Goal: Find specific page/section: Find specific page/section

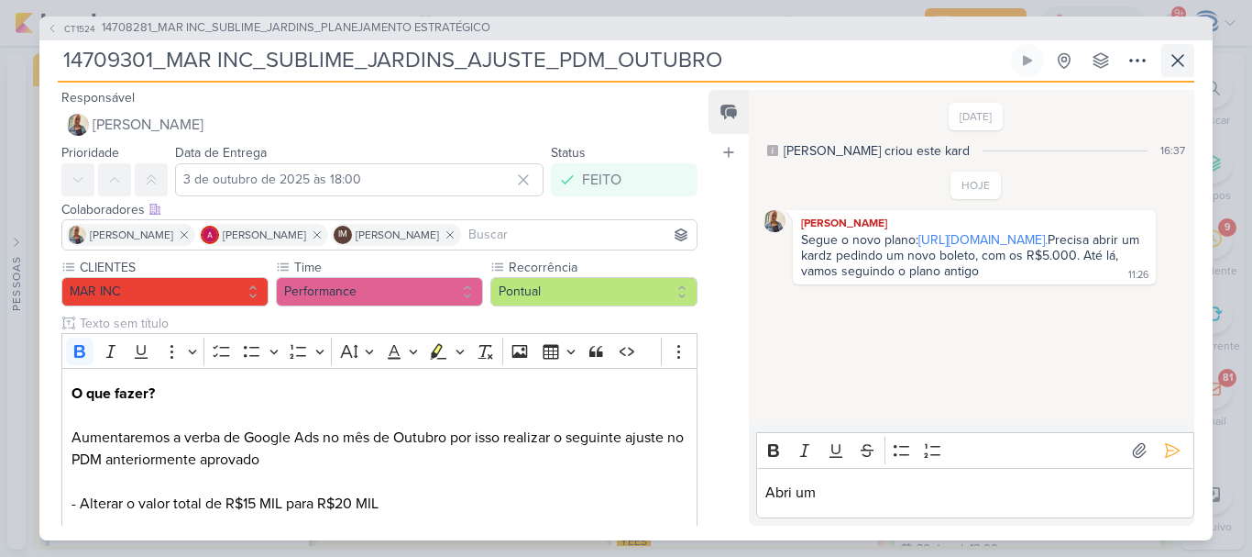
scroll to position [248, 0]
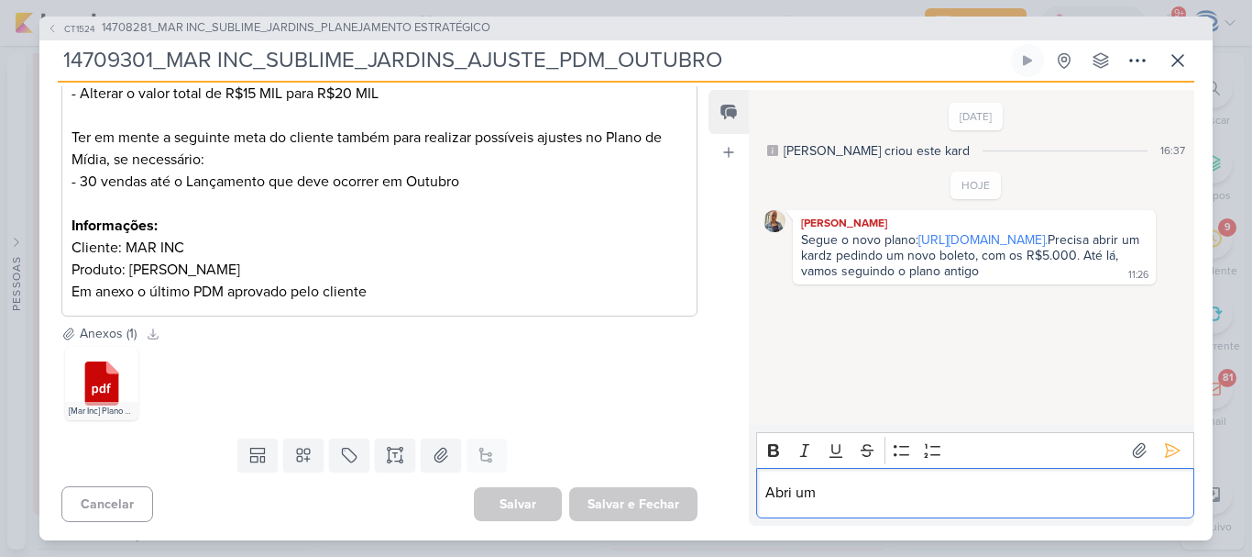
click at [945, 500] on p "Abri um" at bounding box center [975, 492] width 419 height 22
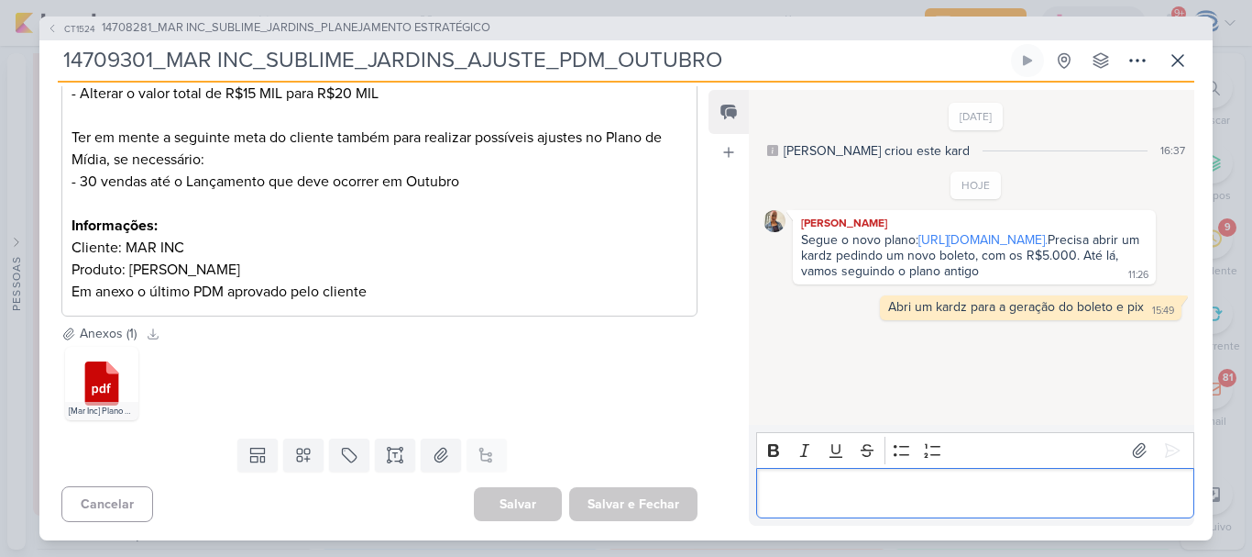
scroll to position [0, 0]
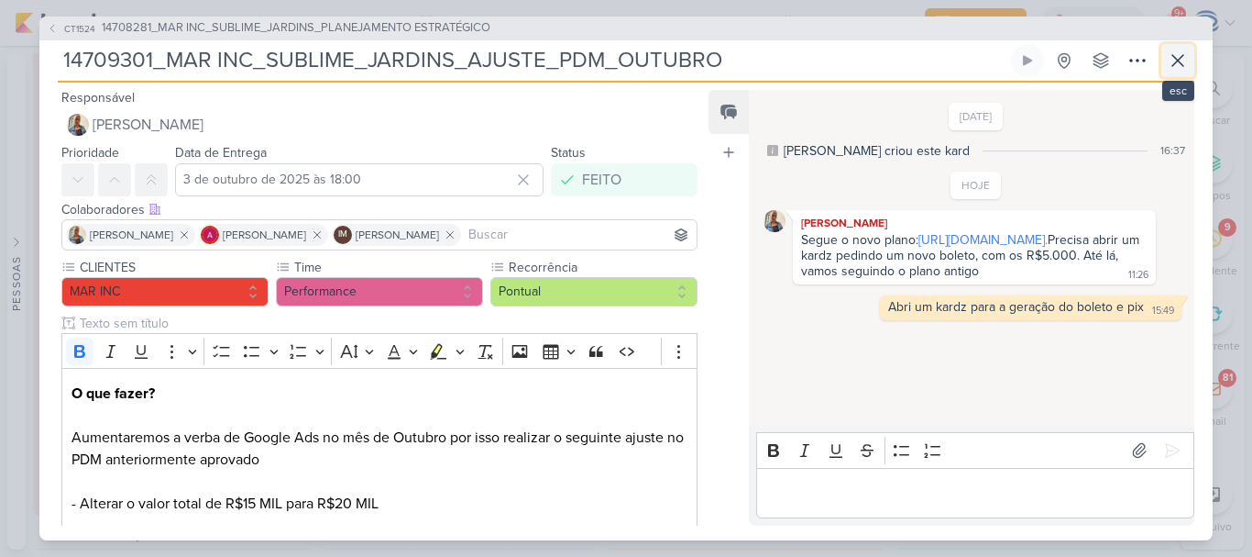
click at [1186, 65] on icon at bounding box center [1178, 61] width 22 height 22
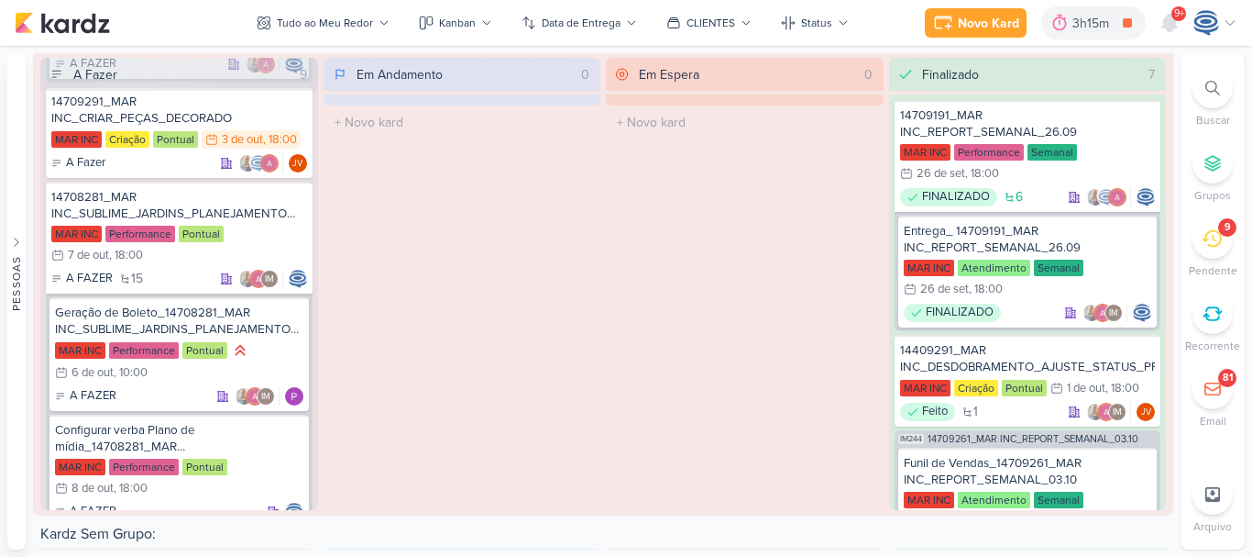
click at [1206, 87] on icon at bounding box center [1213, 88] width 15 height 15
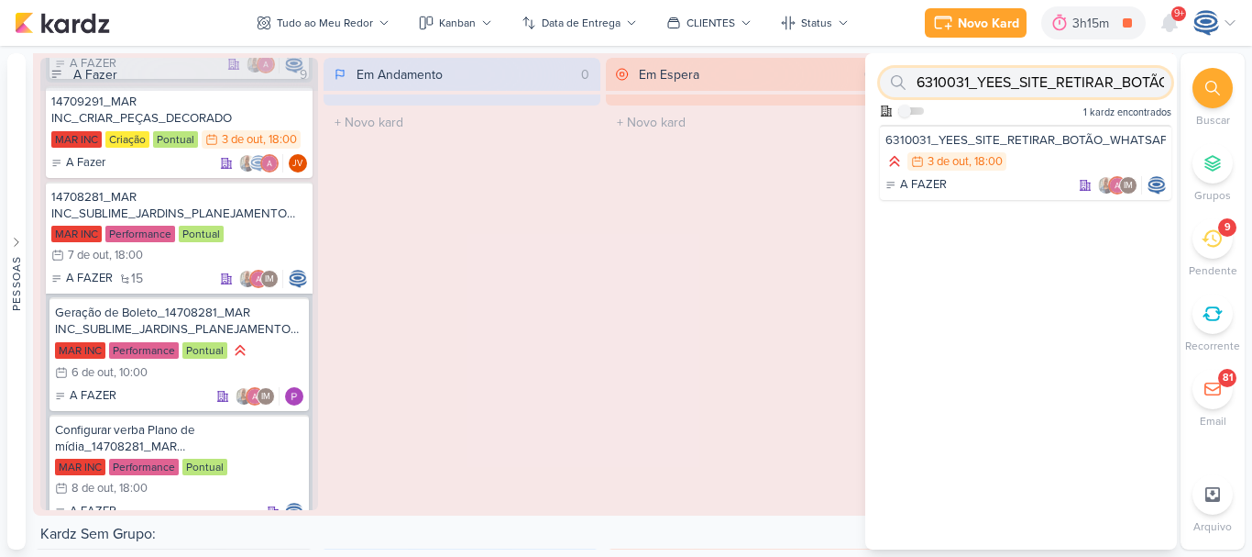
paste input "8710011_HINES_NOTAS_FISCAIS_GOOGLE_META_OUTUBRO"
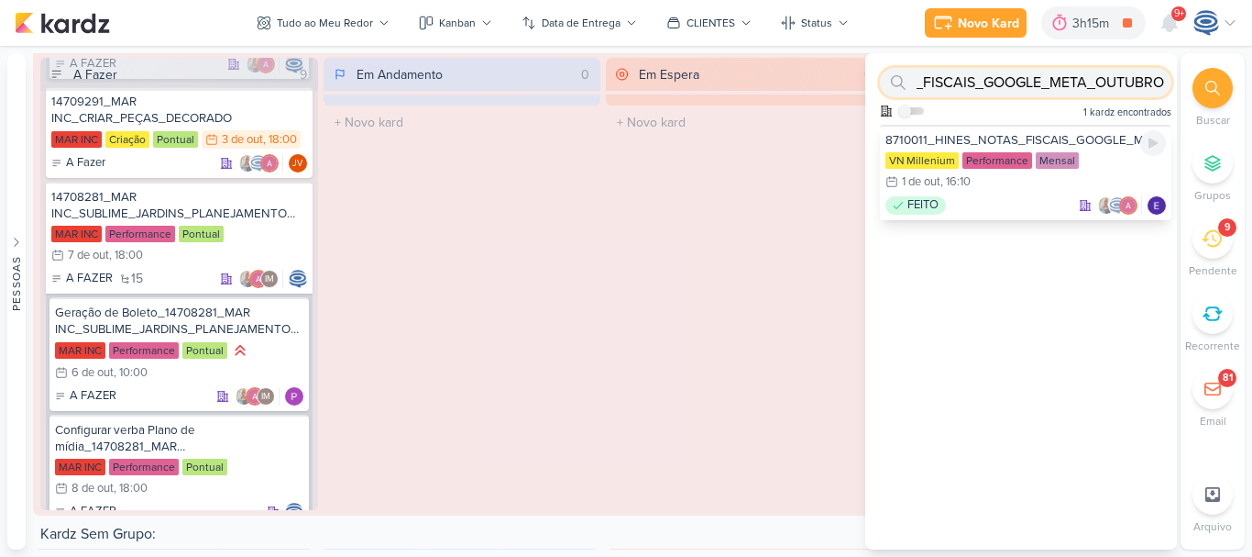
type input "8710011_HINES_NOTAS_FISCAIS_GOOGLE_META_OUTUBRO"
click at [1115, 144] on div "8710011_HINES_NOTAS_FISCAIS_GOOGLE_META_OUTUBRO" at bounding box center [1026, 140] width 281 height 17
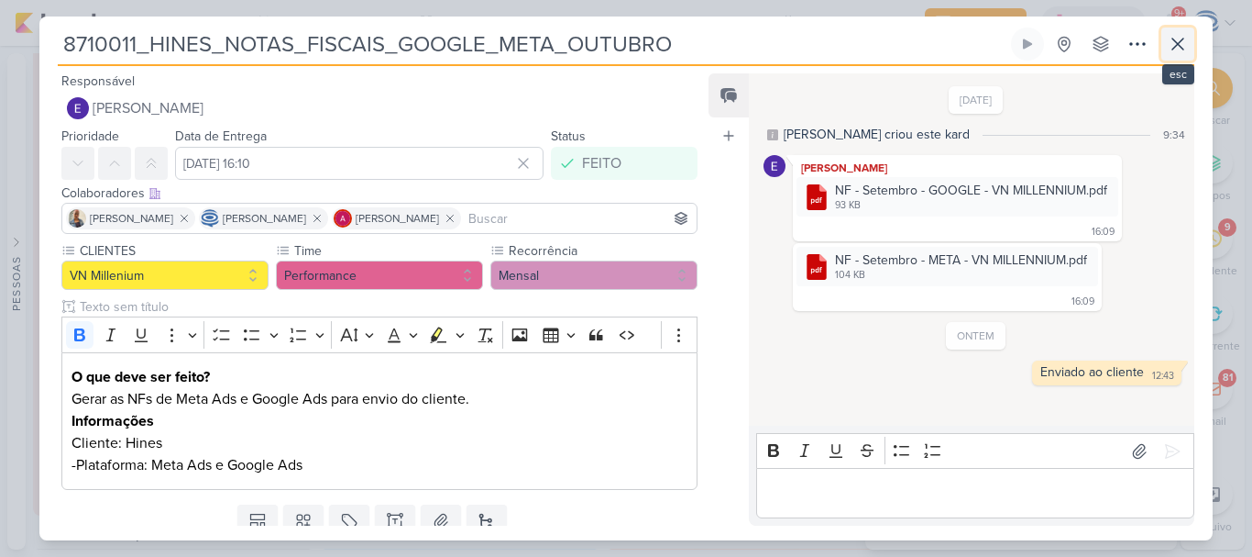
click at [1173, 49] on icon at bounding box center [1178, 44] width 11 height 11
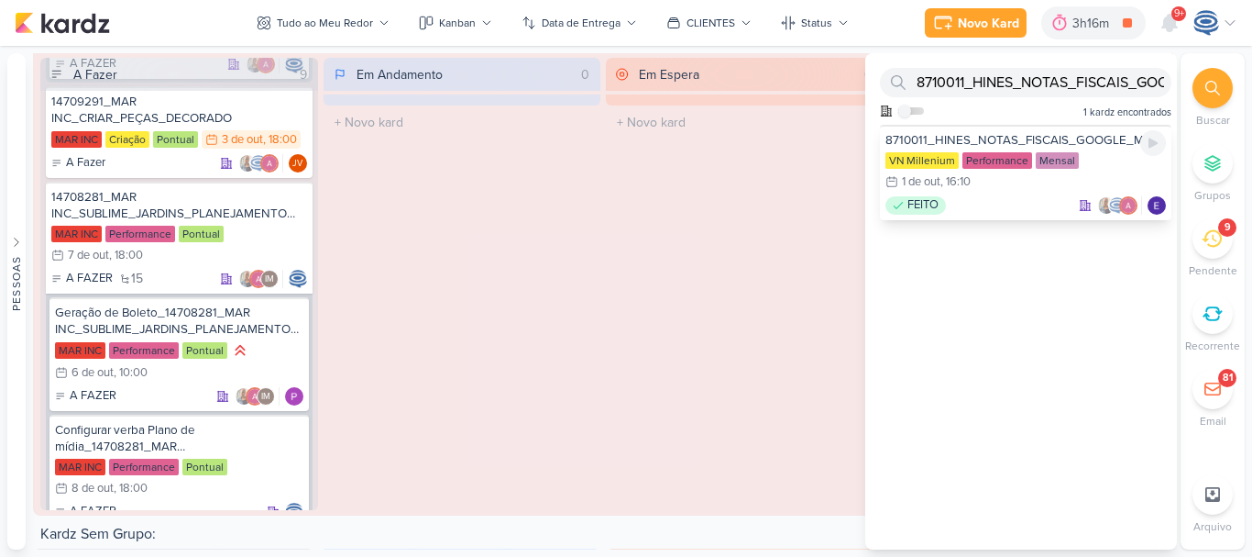
click at [1005, 189] on div "VN Millenium Performance Mensal 1/10 1 de out , 16:10" at bounding box center [1026, 172] width 281 height 40
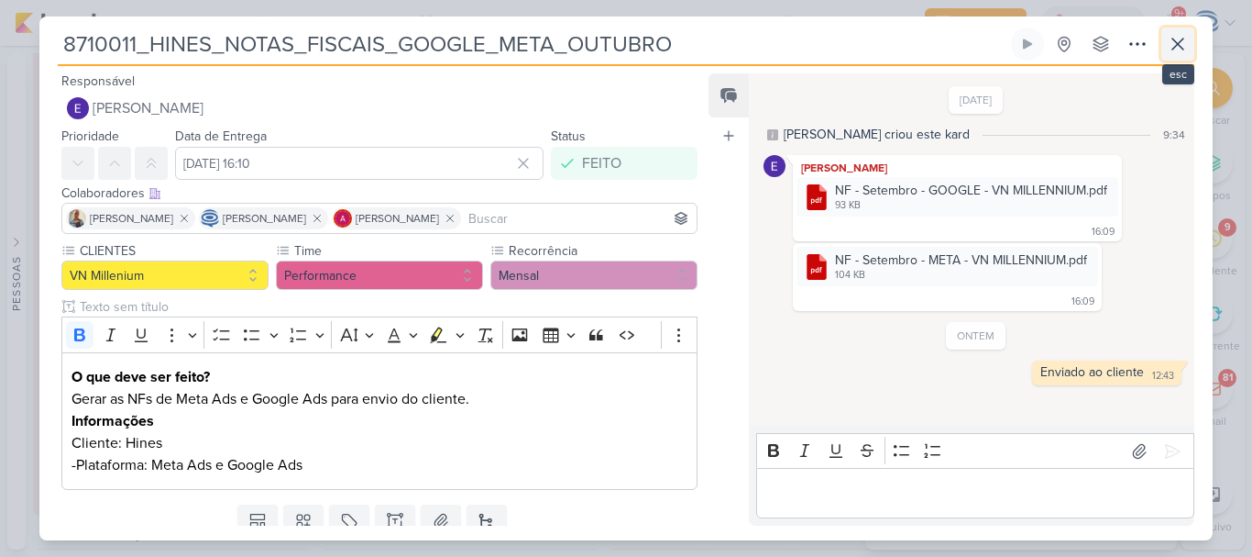
click at [1175, 45] on icon at bounding box center [1178, 44] width 22 height 22
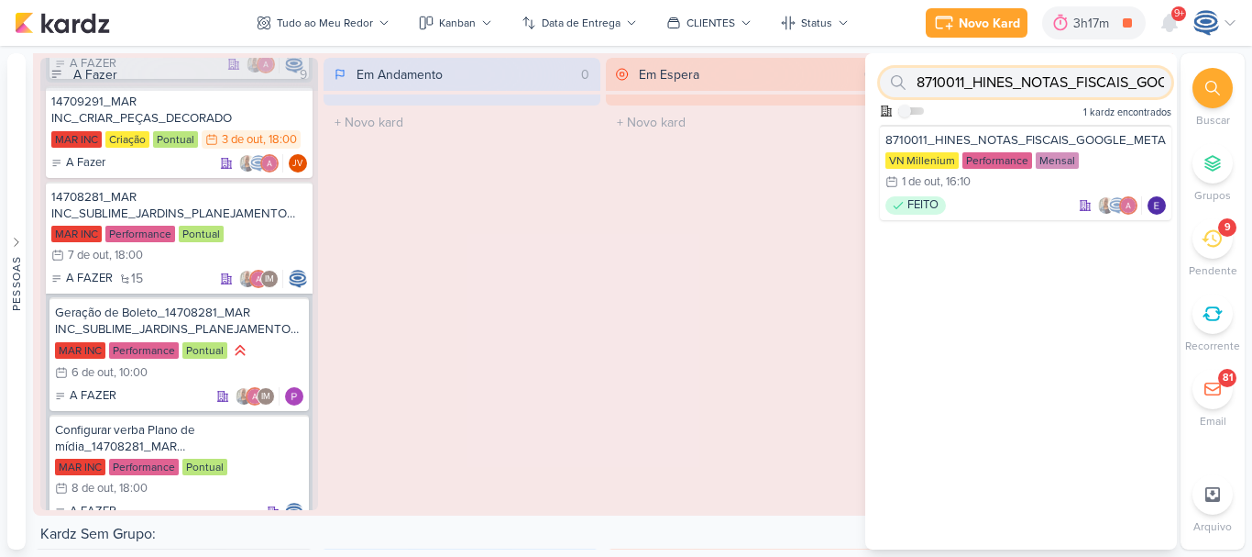
click at [1069, 75] on input "8710011_HINES_NOTAS_FISCAIS_GOOGLE_META_OUTUBRO" at bounding box center [1026, 82] width 292 height 29
paste input "Configuração de verba e saving_8709141_HINES_VN MILLENNIUM_GERAÇÃO_BOLETO_VERBA…"
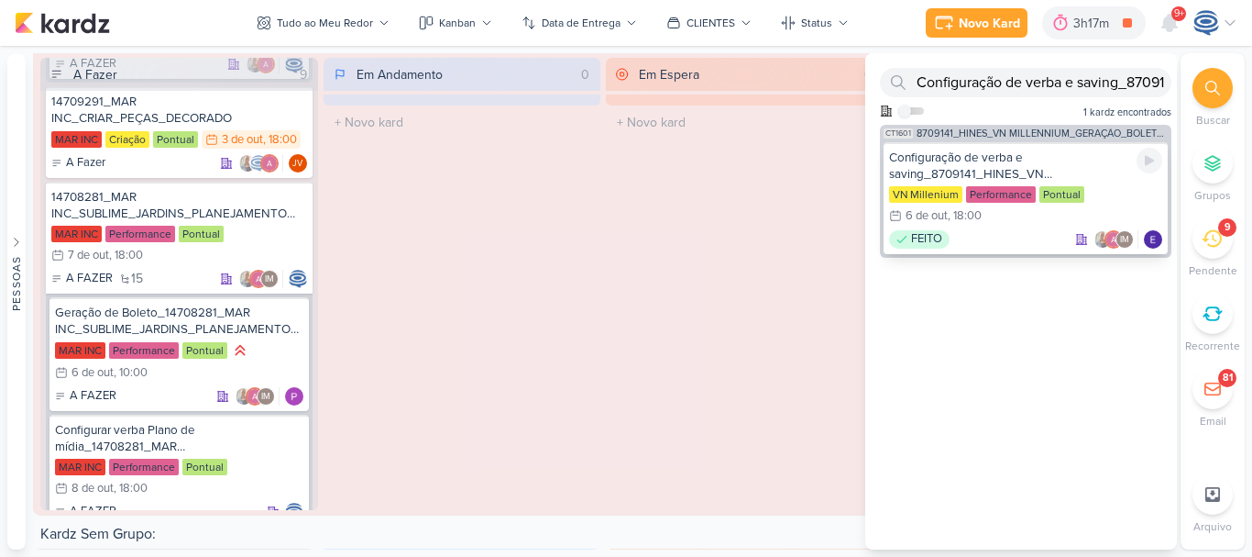
click at [1094, 153] on div "Configuração de verba e saving_8709141_HINES_VN MILLENNIUM_GERAÇÃO_BOLETO_VERBA…" at bounding box center [1025, 165] width 273 height 33
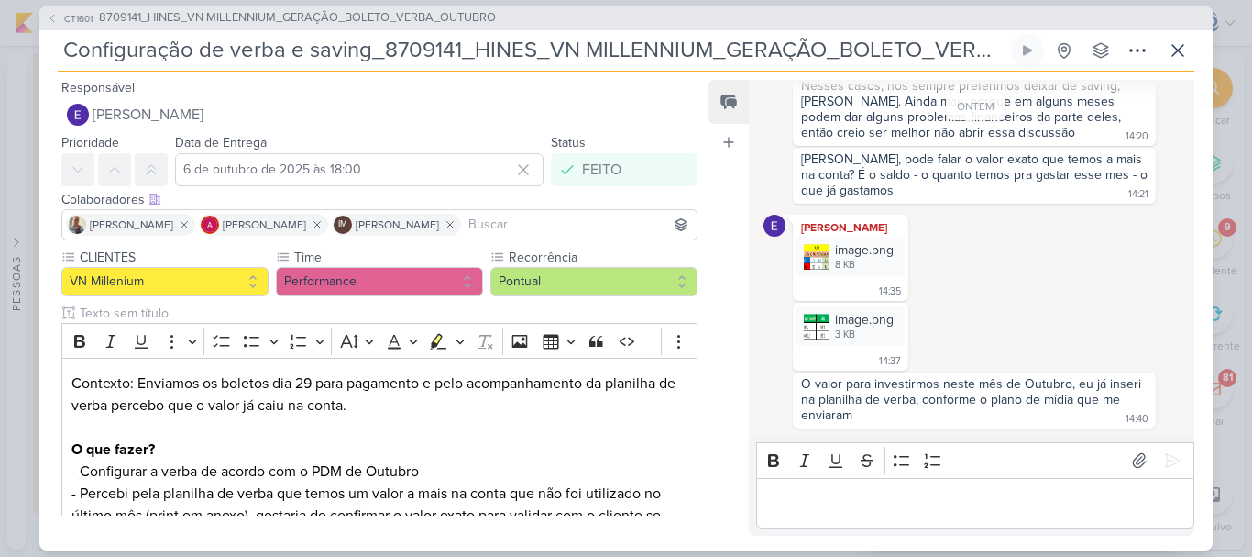
scroll to position [185, 0]
click at [855, 247] on div "image.png" at bounding box center [864, 248] width 59 height 19
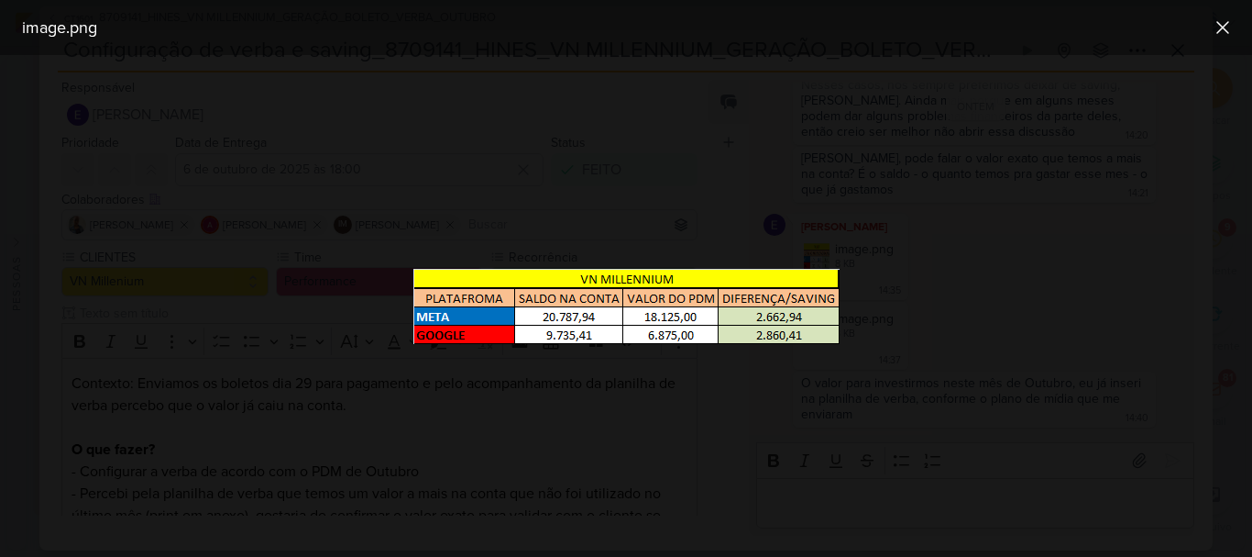
click at [996, 274] on div at bounding box center [626, 305] width 1252 height 501
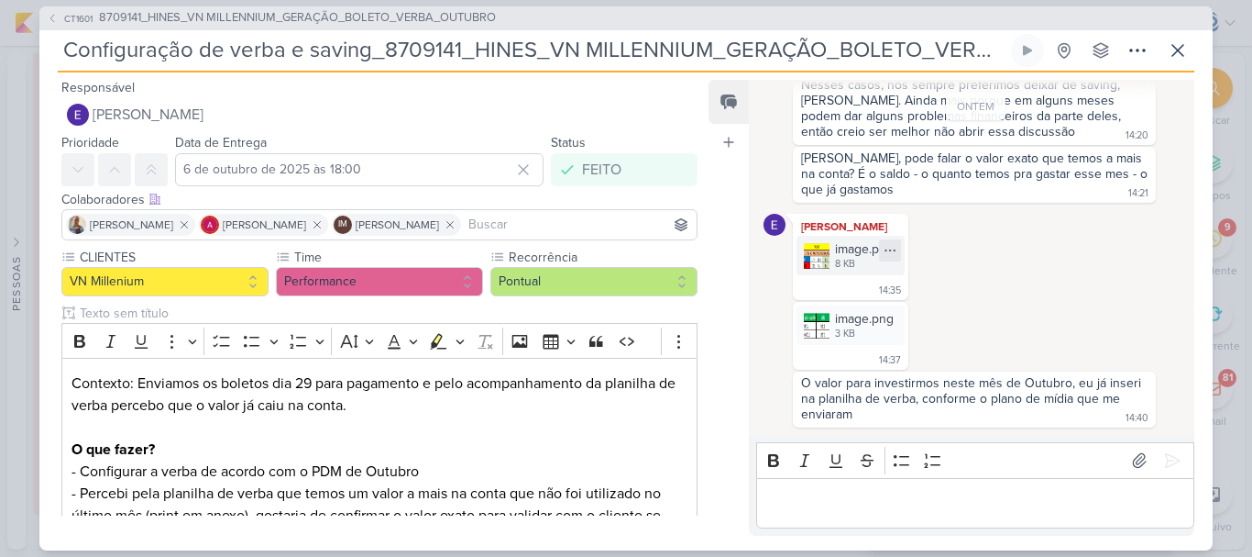
click at [889, 245] on icon at bounding box center [890, 250] width 15 height 15
click at [825, 309] on button "Baixar" at bounding box center [827, 311] width 148 height 27
click at [843, 326] on div "3 KB" at bounding box center [864, 333] width 59 height 15
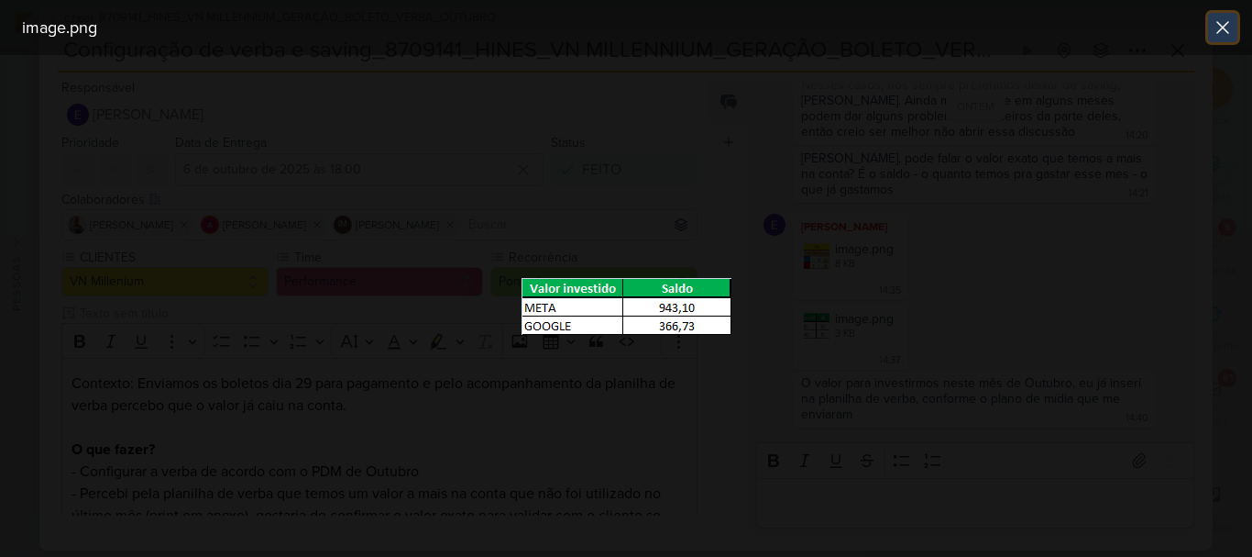
click at [1229, 25] on icon at bounding box center [1223, 28] width 22 height 22
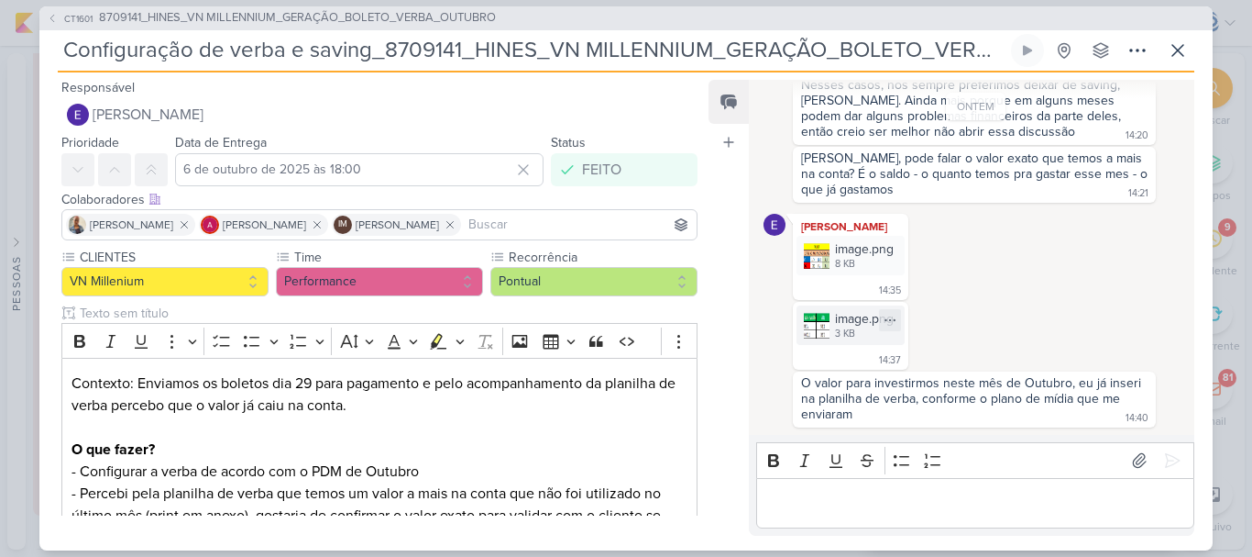
click at [850, 321] on div "image.png" at bounding box center [864, 318] width 59 height 19
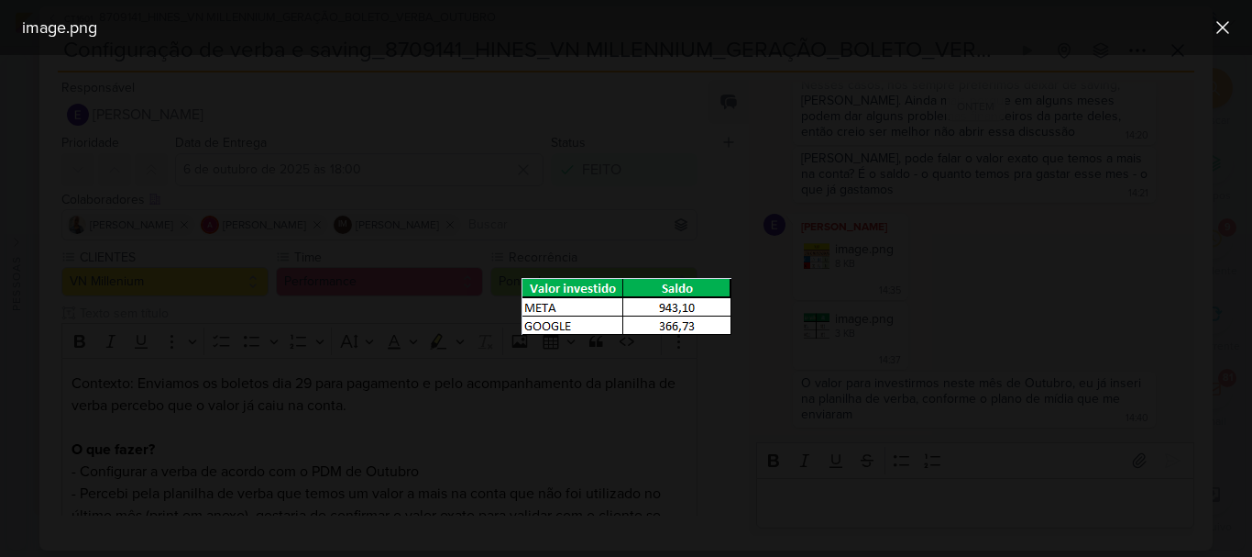
click at [986, 292] on div at bounding box center [626, 305] width 1252 height 501
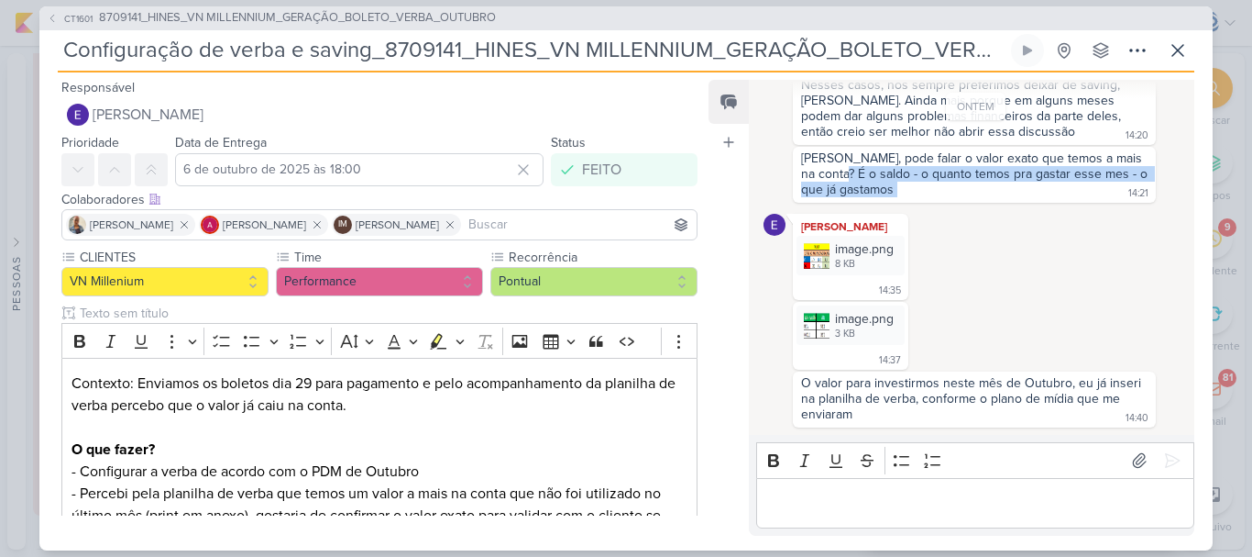
drag, startPoint x: 863, startPoint y: 179, endPoint x: 937, endPoint y: 189, distance: 74.9
click at [937, 189] on div "Eduardo, pode falar o valor exato que temos a mais na conta? É o saldo - o quan…" at bounding box center [975, 174] width 356 height 49
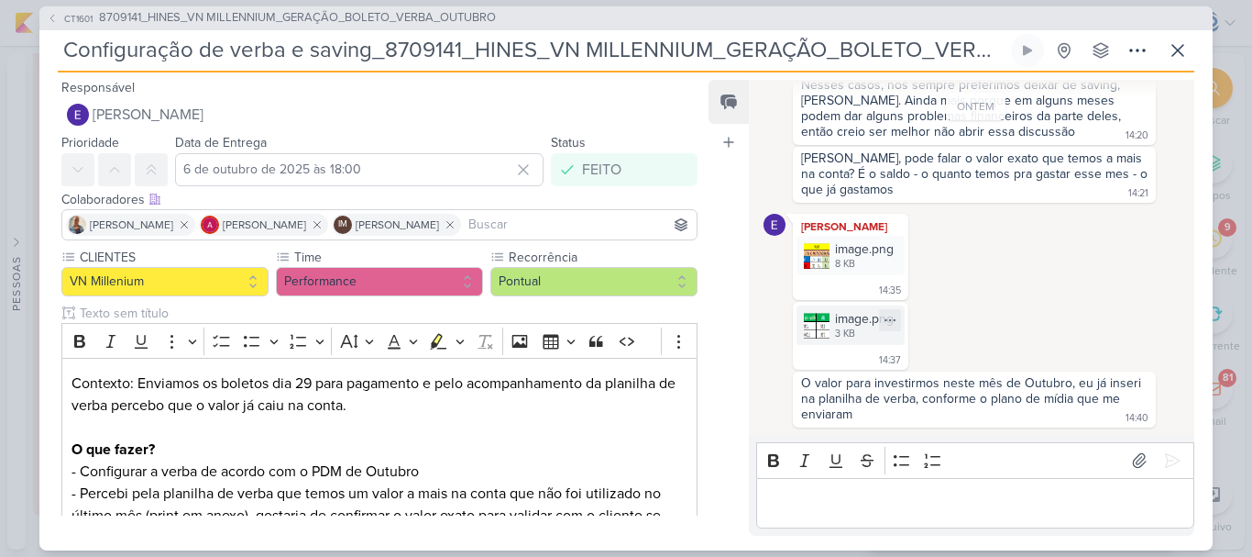
click at [864, 325] on div "image.png" at bounding box center [864, 318] width 59 height 19
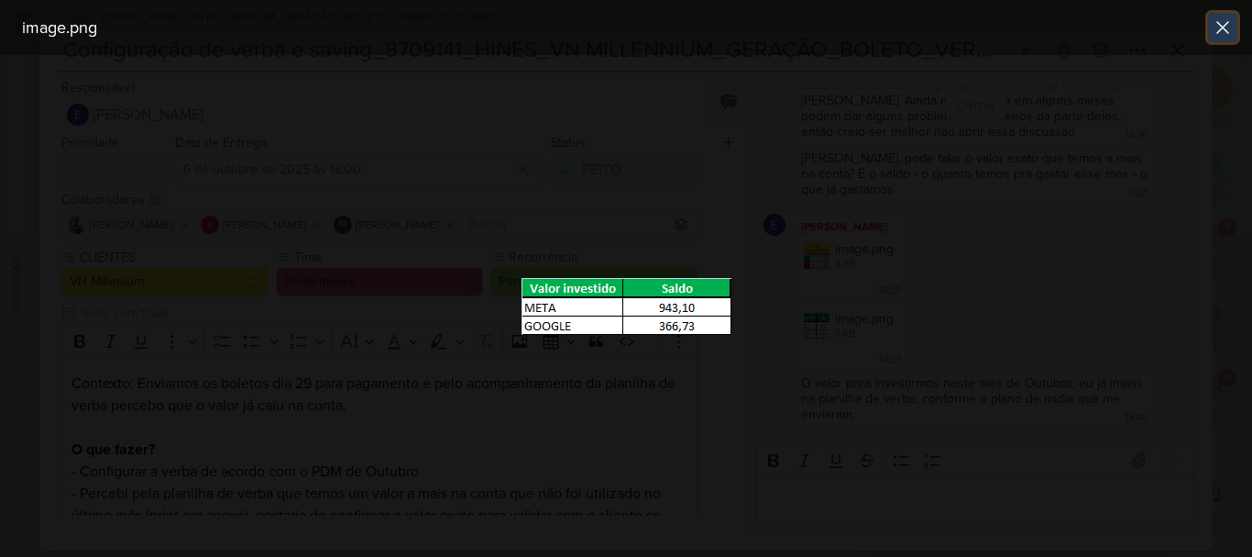
click at [1216, 31] on icon at bounding box center [1223, 28] width 22 height 22
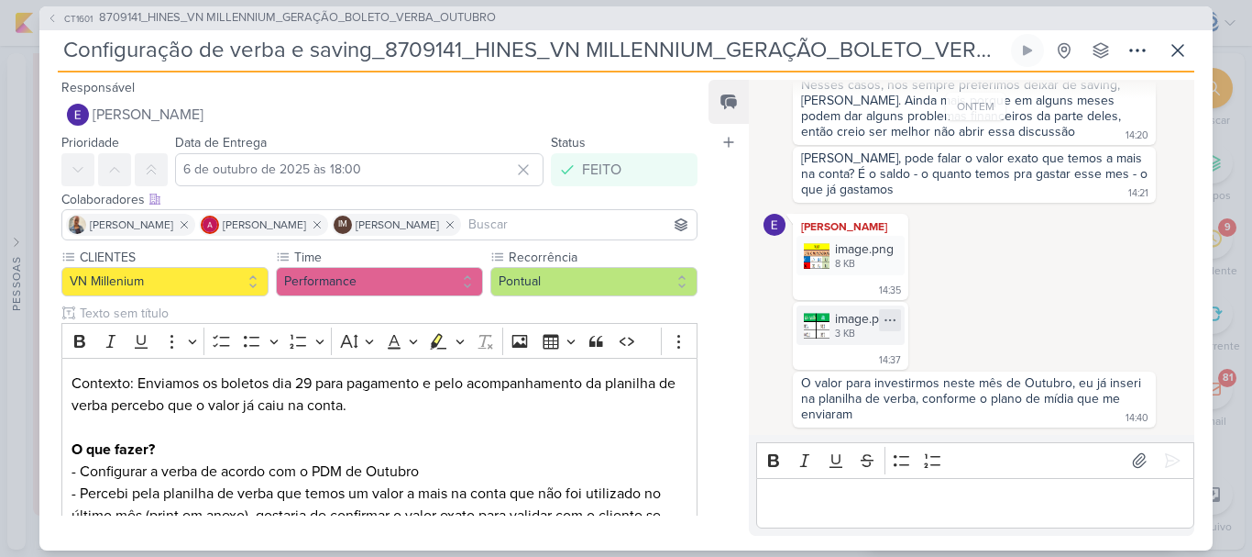
click at [890, 319] on icon at bounding box center [890, 319] width 10 height 1
click at [810, 379] on div "Baixar" at bounding box center [803, 380] width 35 height 19
drag, startPoint x: 68, startPoint y: 49, endPoint x: 1080, endPoint y: 104, distance: 1013.7
click at [1080, 104] on div "CT1601 8709141_HINES_VN MILLENNIUM_GERAÇÃO_BOLETO_VERBA_OUTUBRO Configuração de…" at bounding box center [626, 278] width 1174 height 544
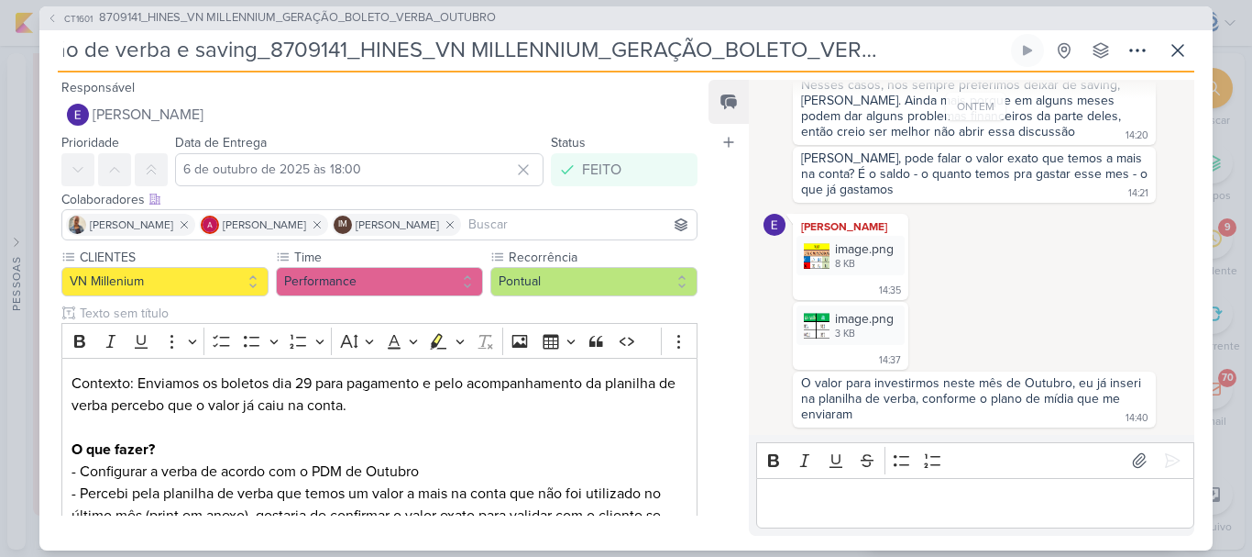
scroll to position [0, 0]
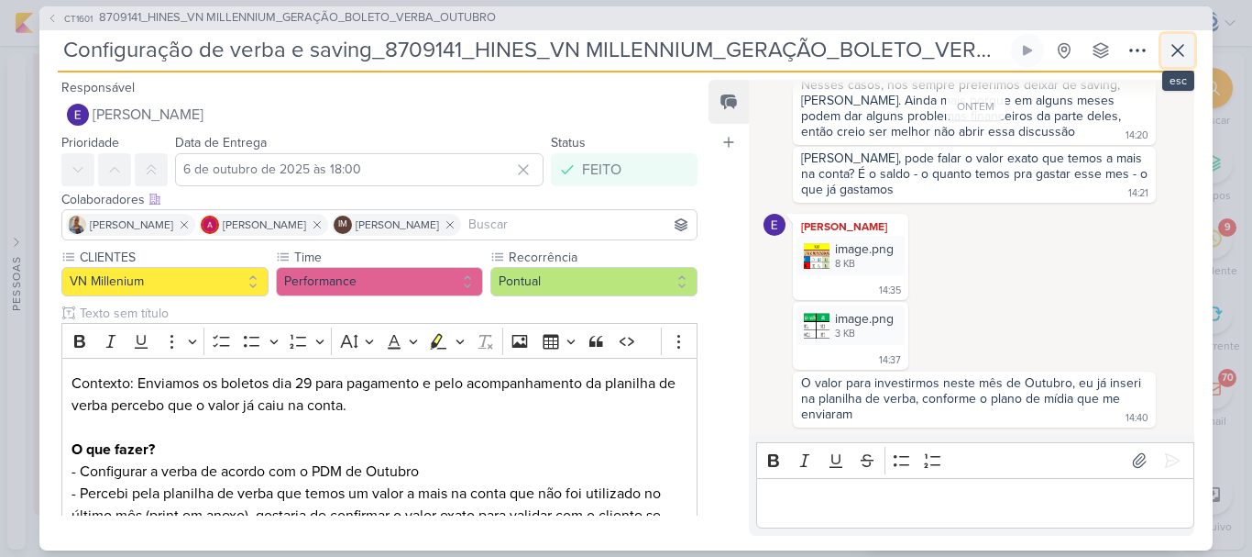
click at [1173, 47] on icon at bounding box center [1178, 50] width 22 height 22
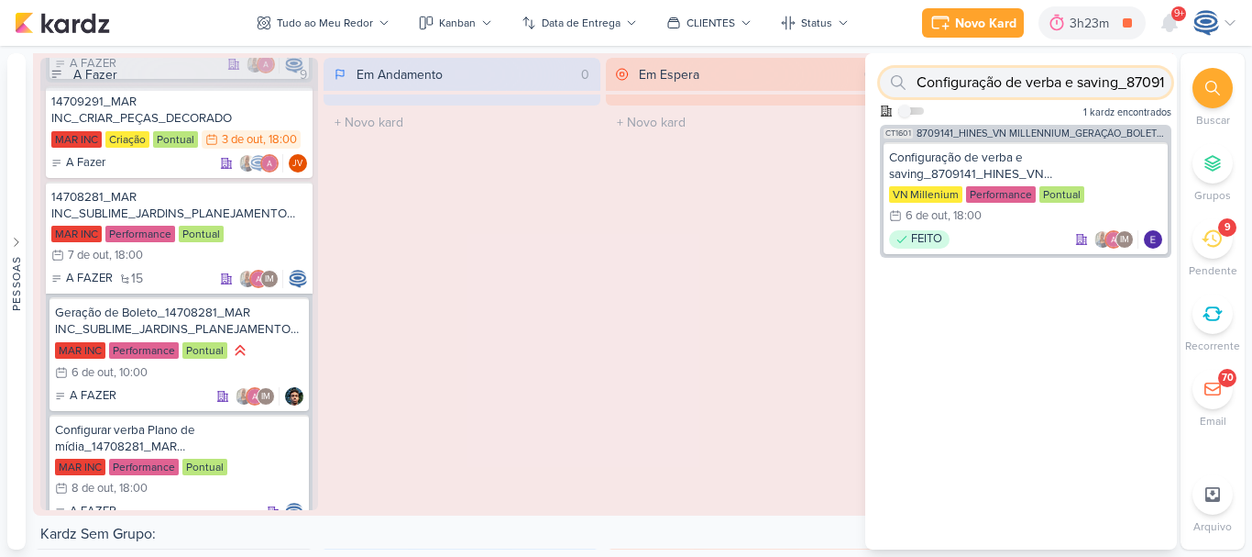
drag, startPoint x: 1106, startPoint y: 259, endPoint x: 1102, endPoint y: 75, distance: 183.4
click at [1102, 75] on input "Configuração de verba e saving_8709141_HINES_VN MILLENNIUM_GERAÇÃO_BOLETO_VERBA…" at bounding box center [1026, 82] width 292 height 29
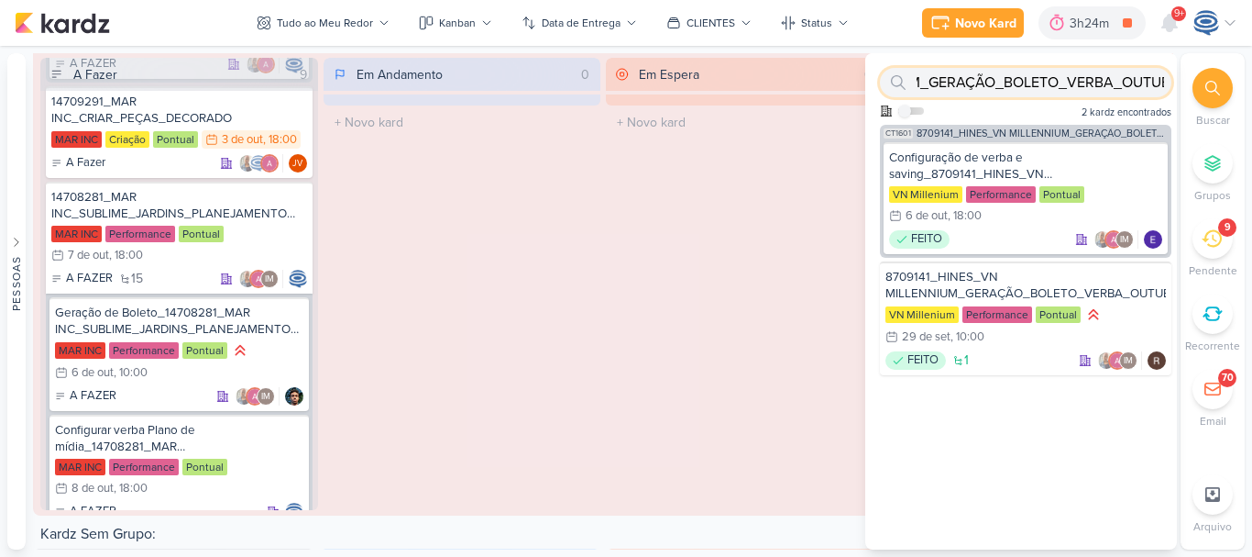
type input "MILLENNIUM_GERAÇÃO_BOLETO_VERBA_OUTUBRO"
click at [219, 204] on div "14708281_MAR INC_SUBLIME_JARDINS_PLANEJAMENTO ESTRATÉGICO" at bounding box center [179, 205] width 256 height 33
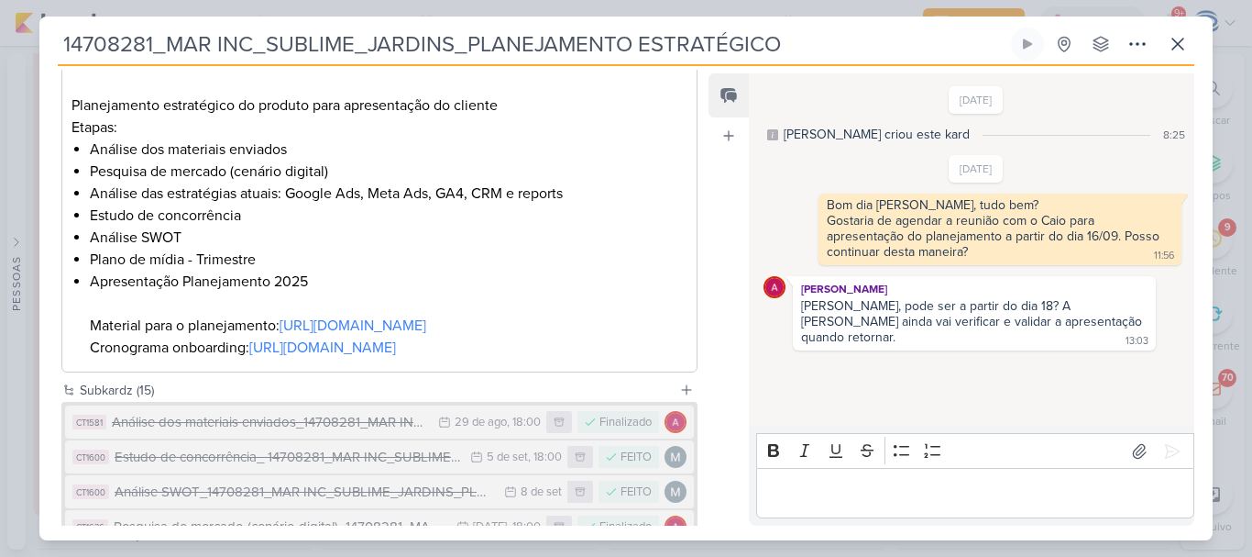
scroll to position [318, 0]
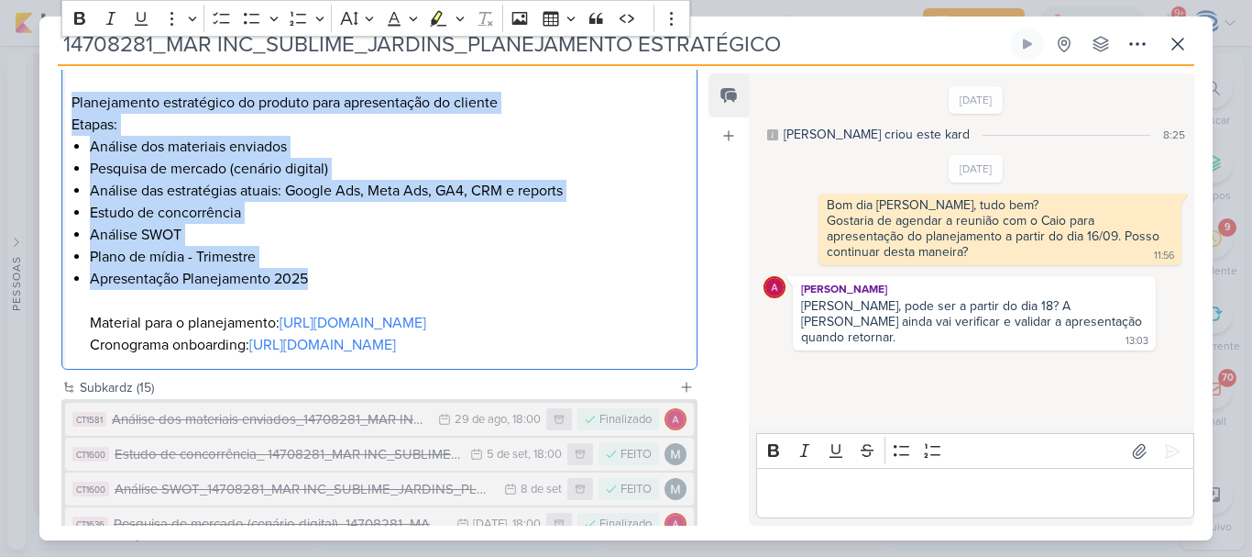
drag, startPoint x: 331, startPoint y: 281, endPoint x: 65, endPoint y: 100, distance: 321.4
click at [65, 100] on div "O que fazer? Planejamento estratégico do produto para apresentação do cliente E…" at bounding box center [379, 202] width 636 height 336
copy div "Planejamento estratégico do produto para apresentação do cliente Etapas: Anális…"
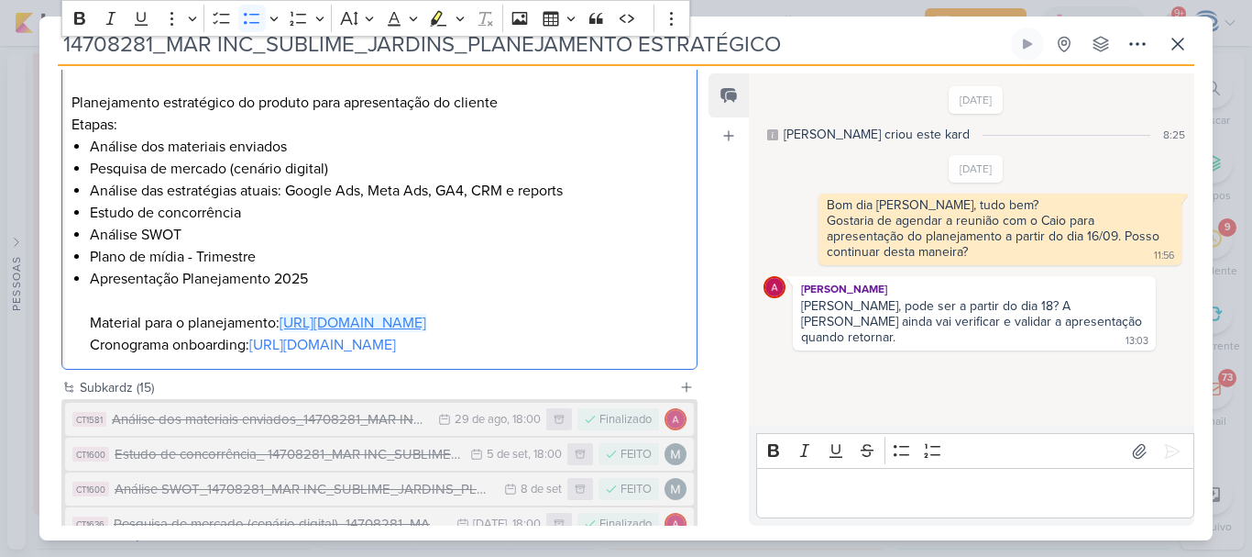
click at [395, 332] on link "[URL][DOMAIN_NAME]" at bounding box center [353, 323] width 147 height 18
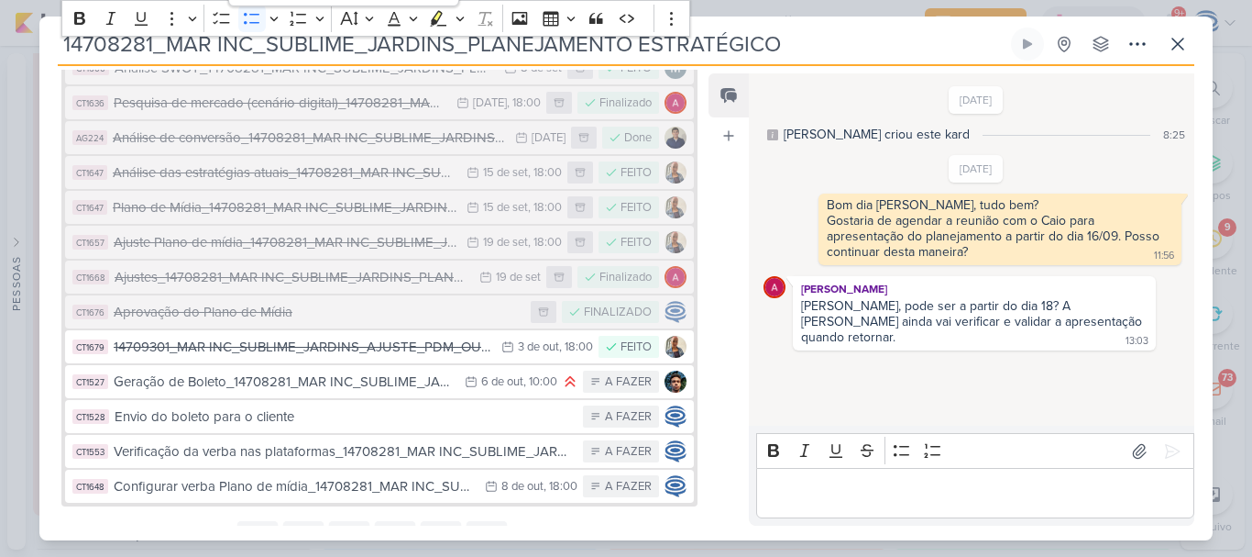
scroll to position [760, 0]
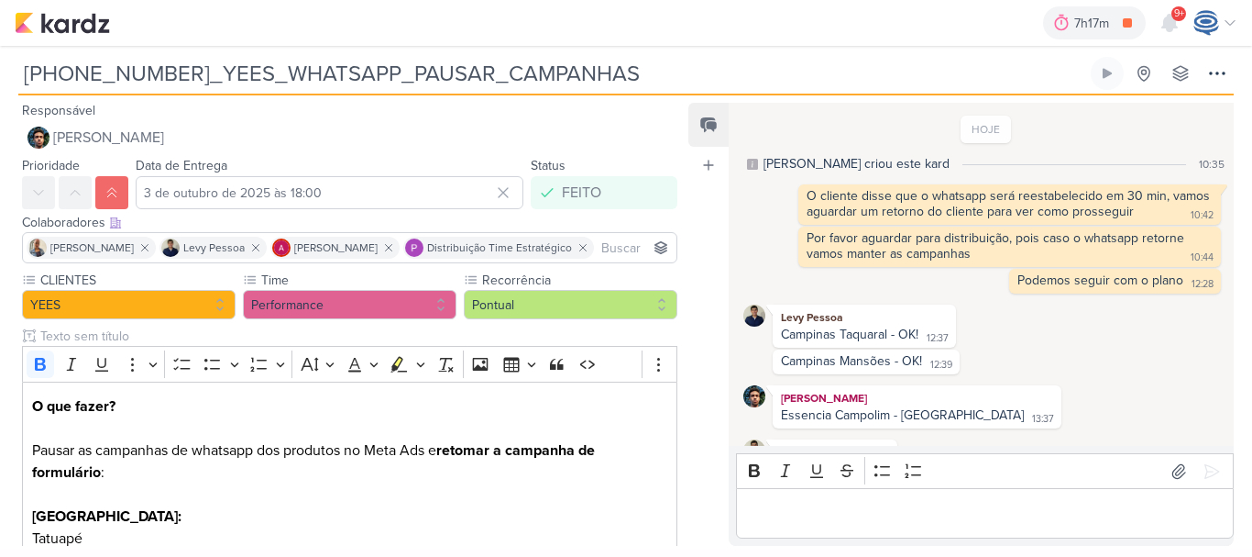
scroll to position [178, 0]
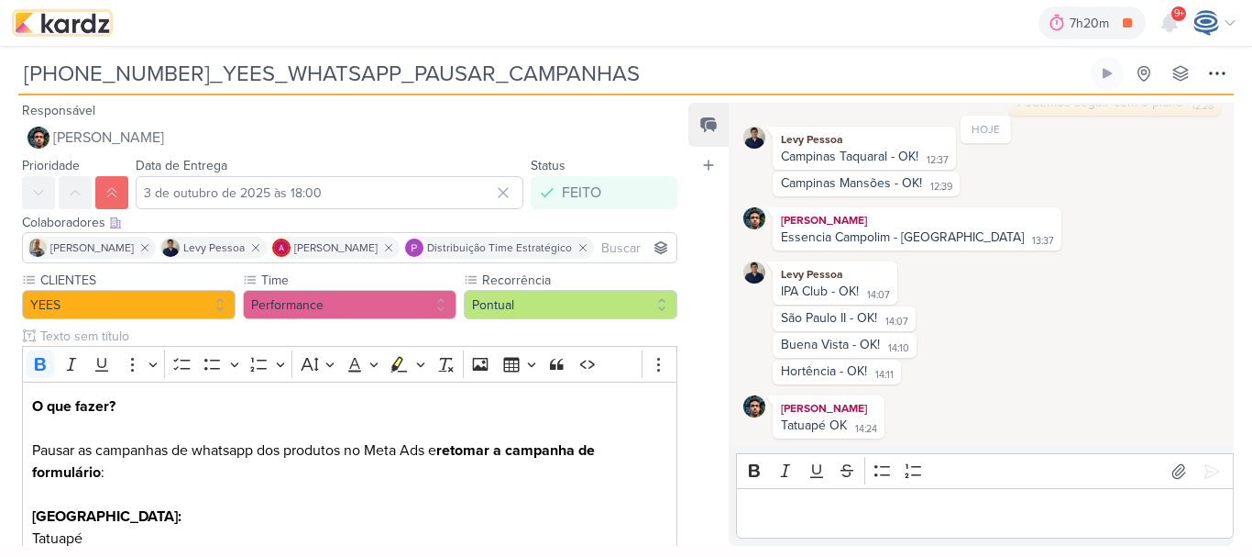
click at [61, 19] on img at bounding box center [62, 23] width 95 height 22
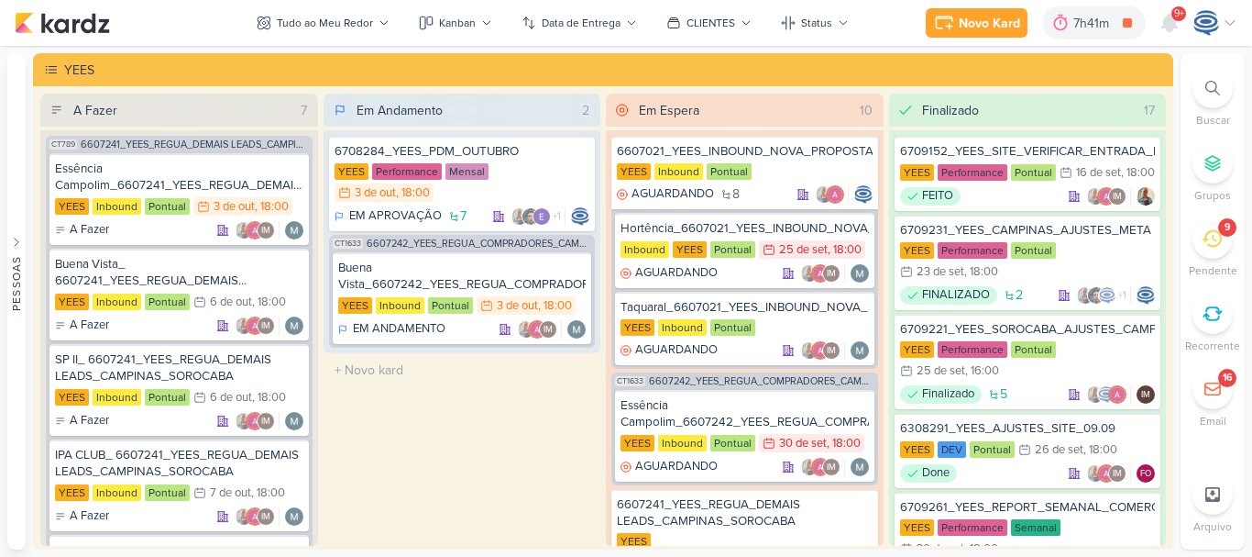
click at [1218, 83] on icon at bounding box center [1213, 88] width 15 height 15
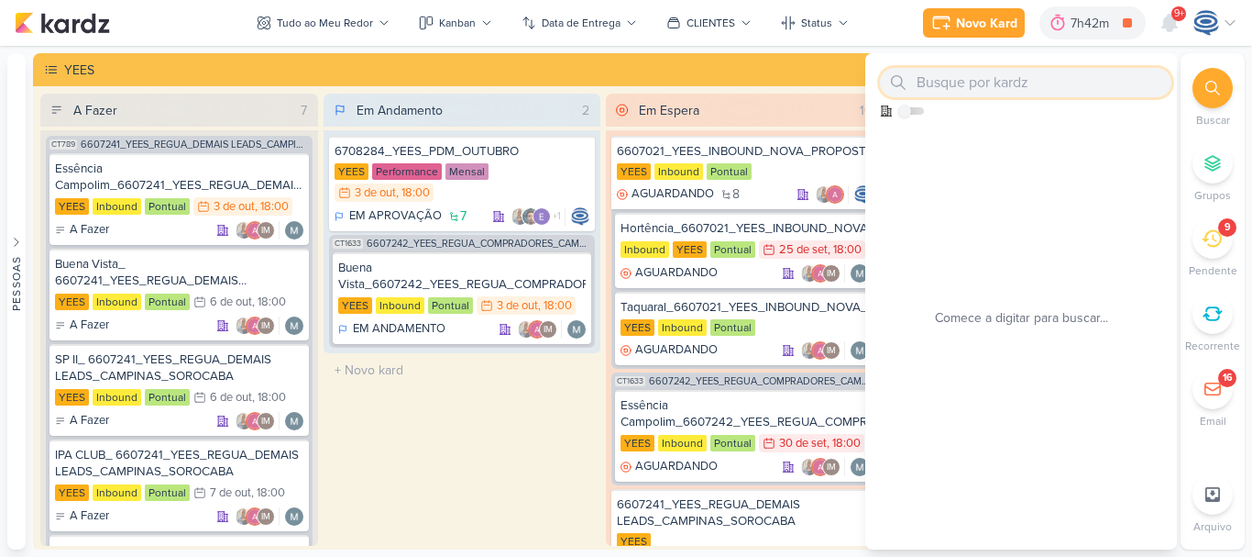
click at [1009, 77] on input "text" at bounding box center [1026, 82] width 292 height 29
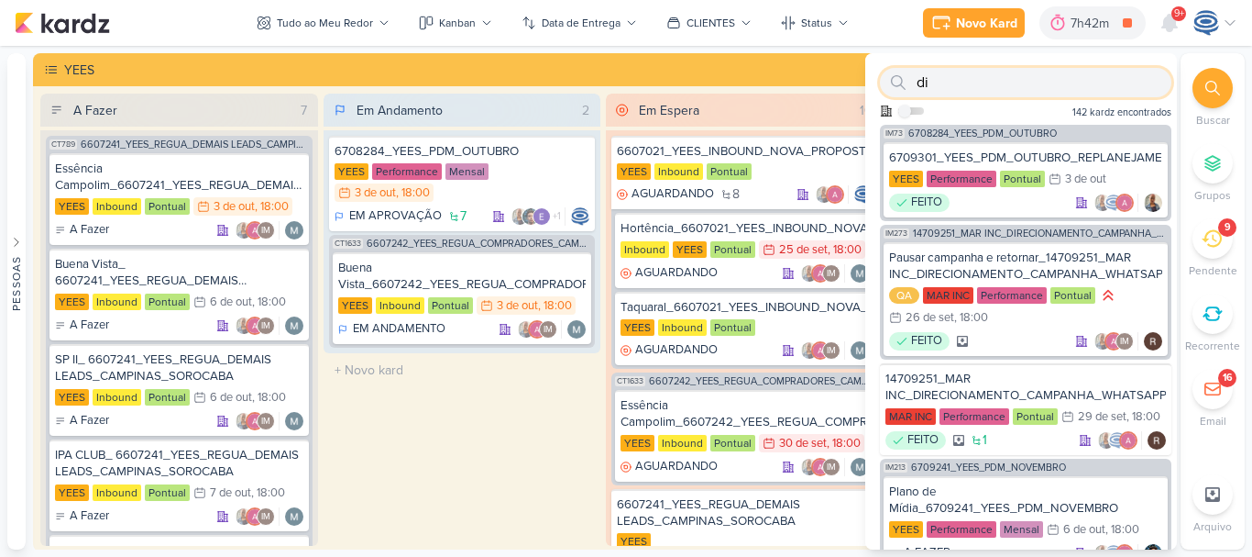
type input "d"
type input "pdm"
click at [991, 131] on span "6708284_YEES_PDM_OUTUBRO" at bounding box center [983, 133] width 149 height 10
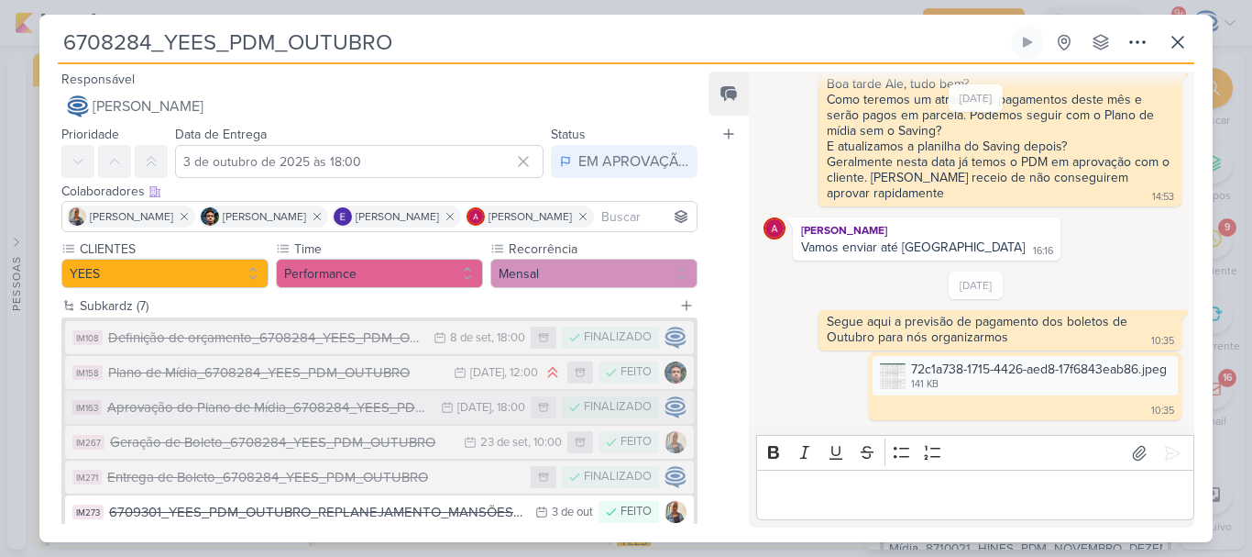
scroll to position [145, 0]
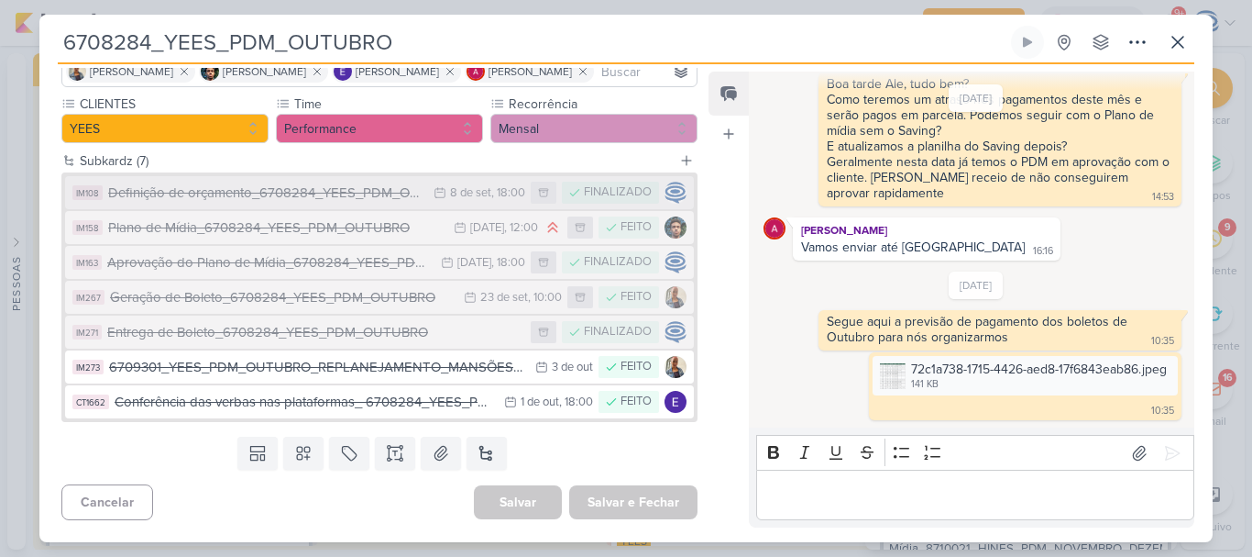
click at [336, 201] on div "Definição de orçamento_6708284_YEES_PDM_OUTUBRO" at bounding box center [266, 192] width 316 height 21
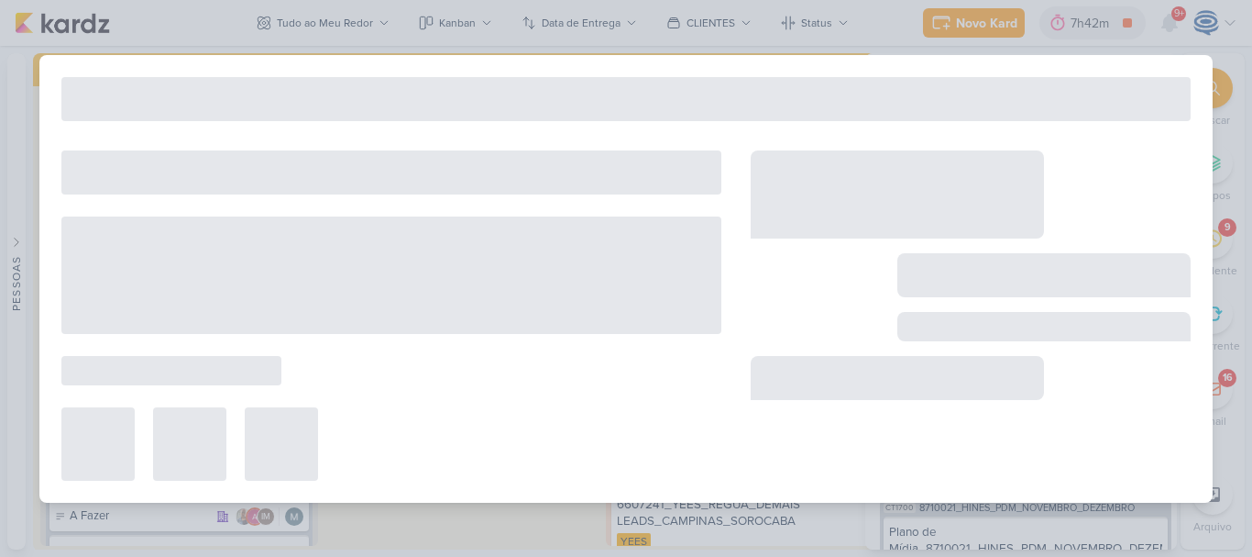
type input "Definição de orçamento_6708284_YEES_PDM_OUTUBRO"
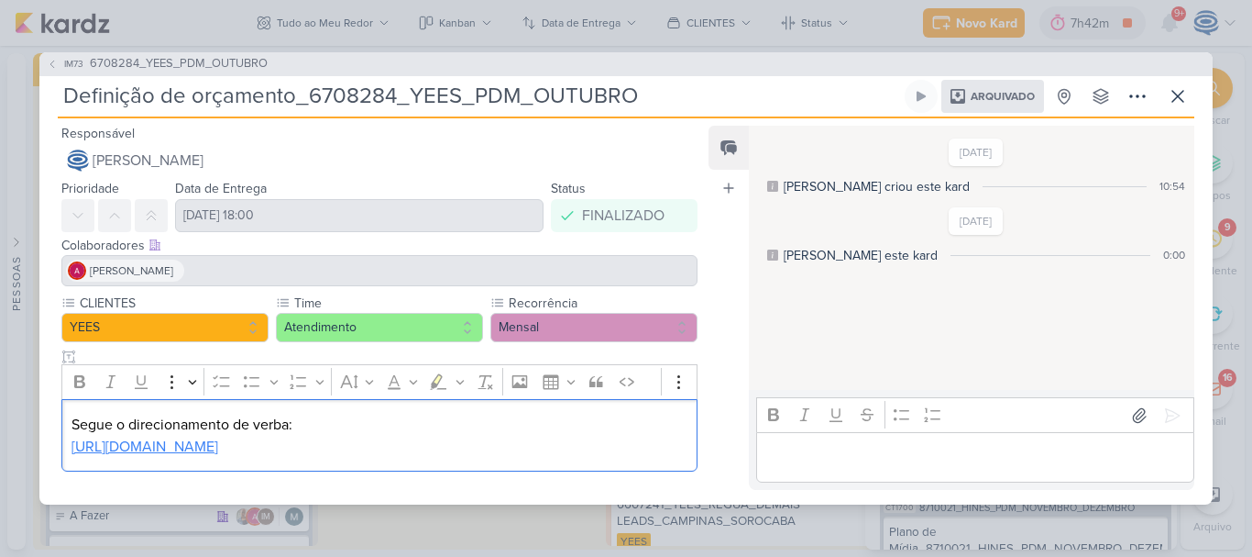
click at [218, 440] on link "https://docs.google.com/spreadsheets/d/1YuicoLdfn9nCYFf072T8CZjtcvCCovwo/edit?u…" at bounding box center [145, 446] width 147 height 18
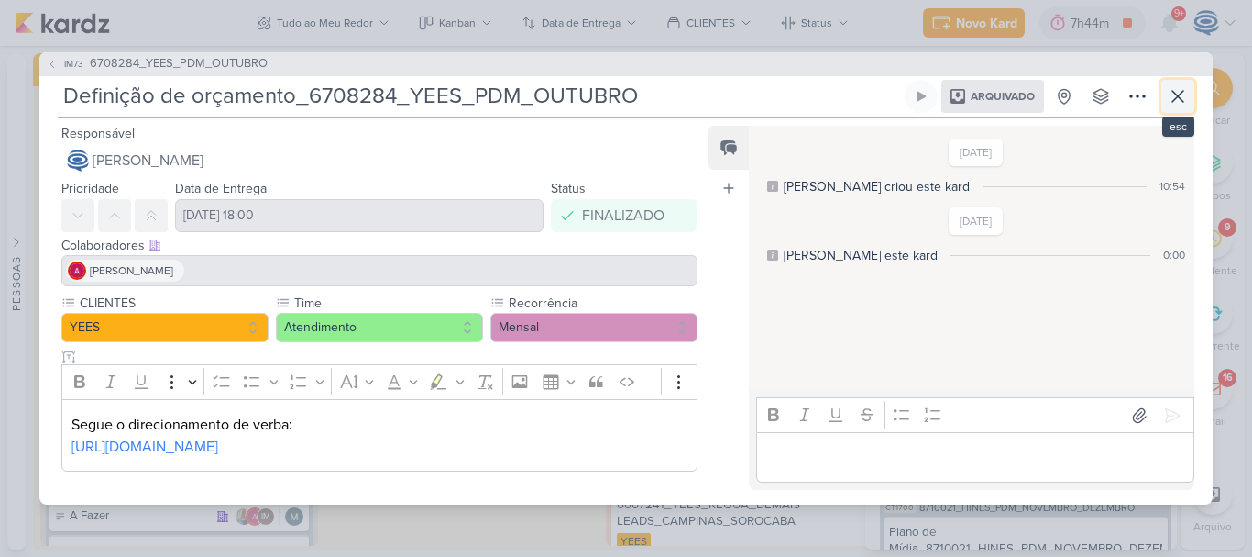
click at [1173, 85] on icon at bounding box center [1178, 96] width 22 height 22
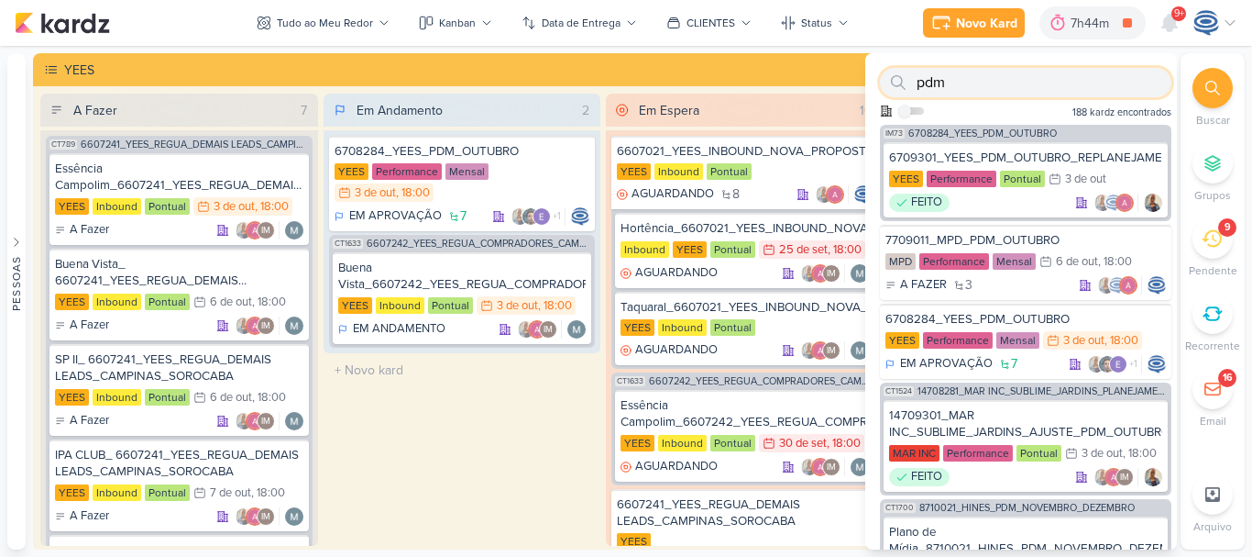
click at [1080, 87] on input "pdm" at bounding box center [1026, 82] width 292 height 29
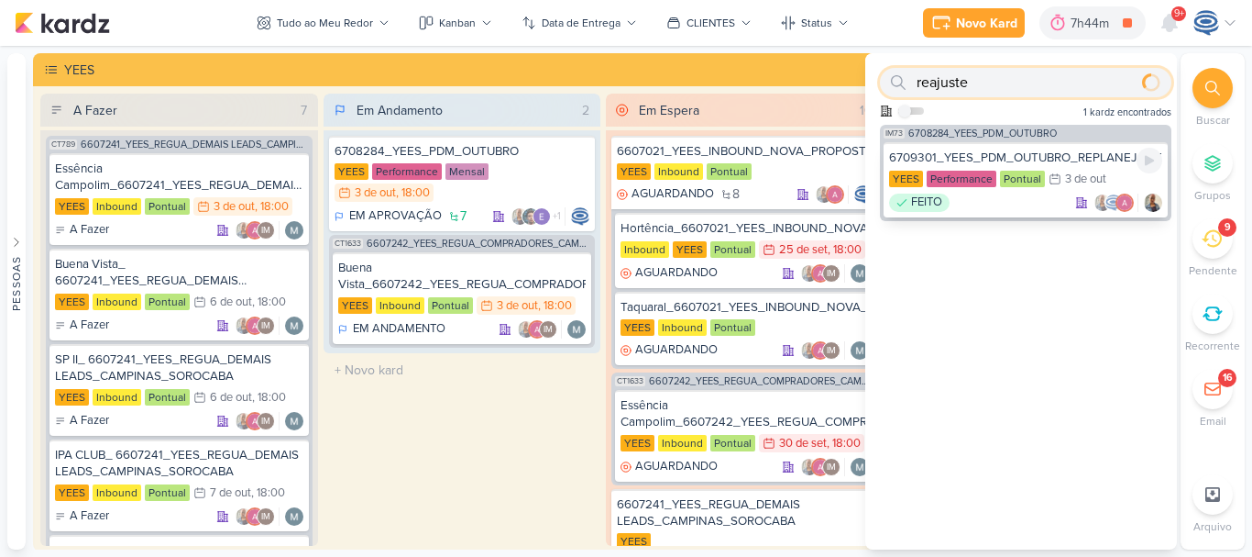
type input "reajuste"
click at [1021, 155] on div "6709301_YEES_PDM_OUTUBRO_REPLANEJAMENTO_MANSÕES_TAQUARAL" at bounding box center [1025, 157] width 273 height 17
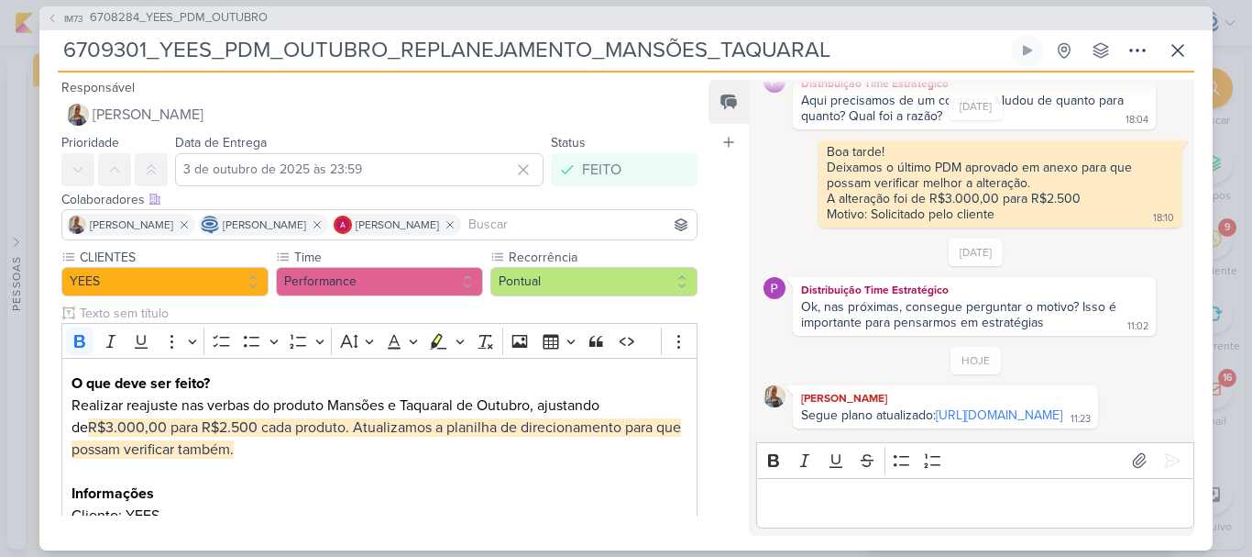
scroll to position [0, 0]
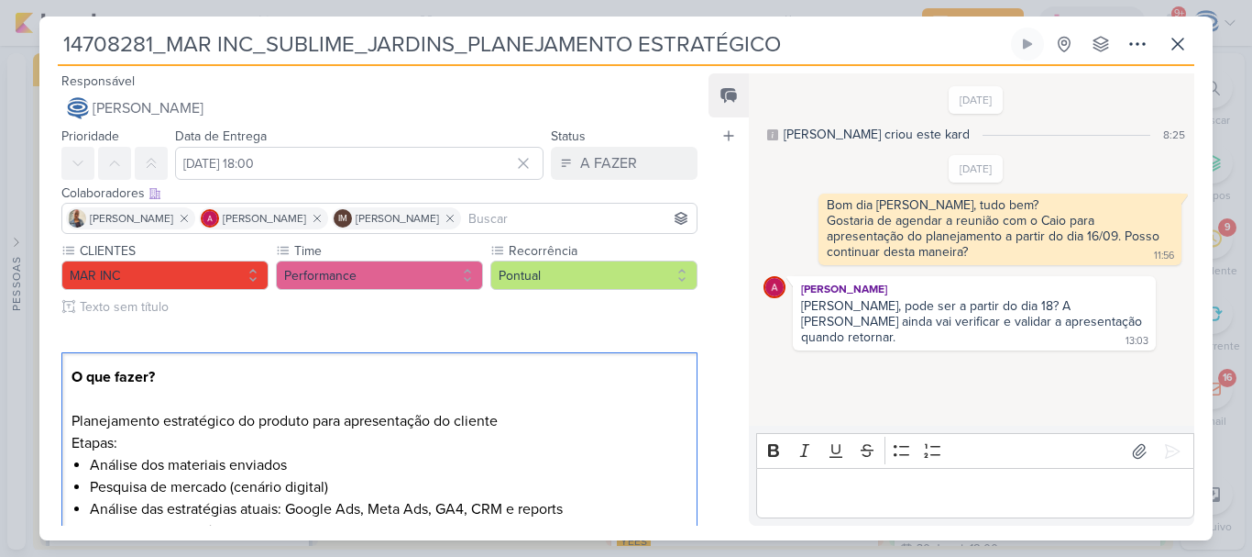
click at [780, 382] on div "[DATE] [PERSON_NAME] criou este kard 8:25 [DATE] 11:56" at bounding box center [971, 250] width 444 height 350
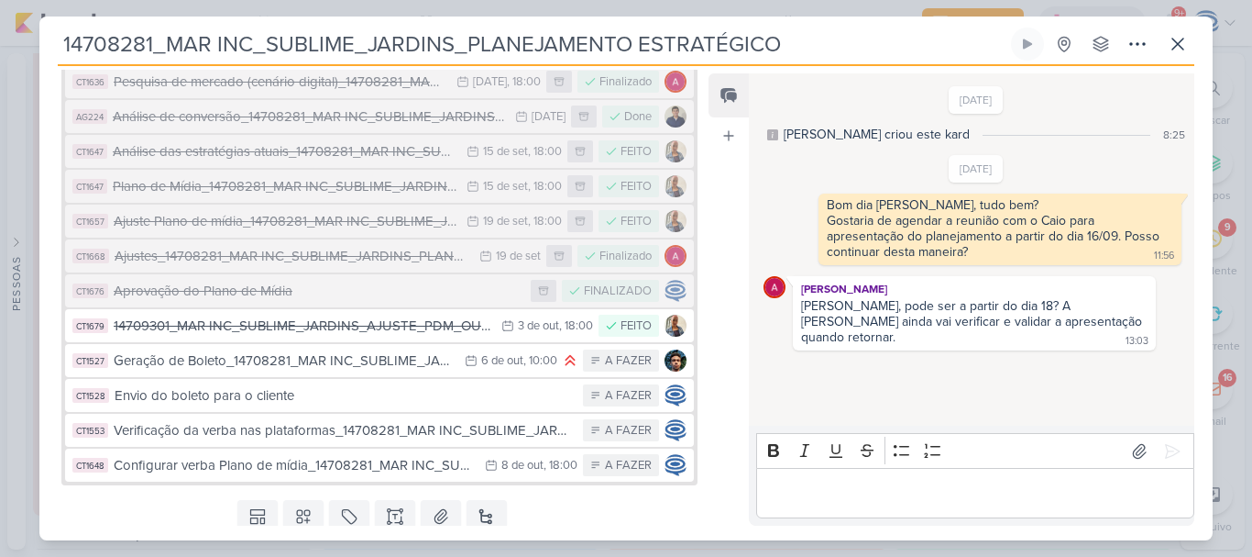
scroll to position [248, 0]
click at [1188, 46] on icon at bounding box center [1178, 44] width 22 height 22
